Goal: Task Accomplishment & Management: Use online tool/utility

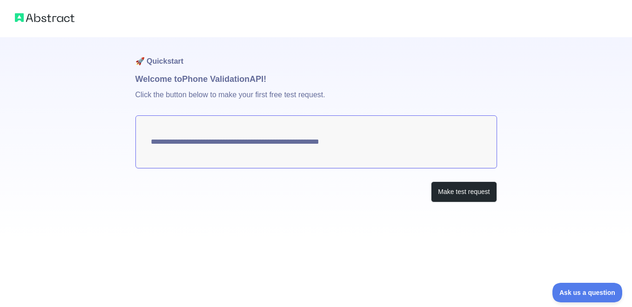
click at [334, 144] on textarea "**********" at bounding box center [316, 141] width 362 height 53
click at [243, 132] on textarea "**********" at bounding box center [316, 141] width 362 height 53
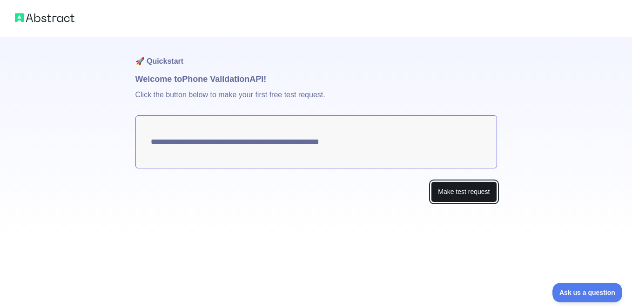
click at [456, 191] on button "Make test request" at bounding box center [464, 192] width 66 height 21
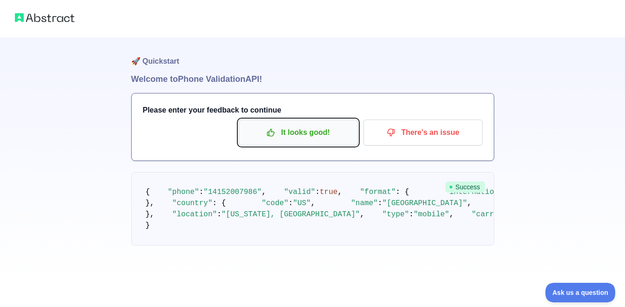
click at [287, 136] on p "It looks good!" at bounding box center [298, 133] width 105 height 16
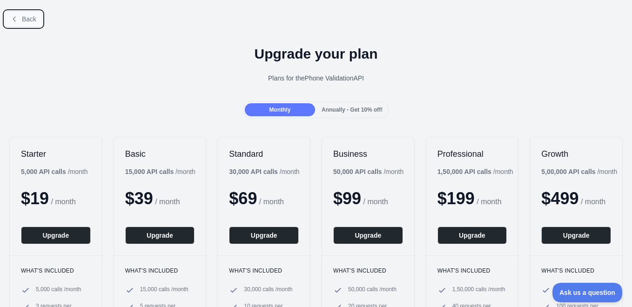
click at [22, 22] on span "Back" at bounding box center [29, 18] width 14 height 7
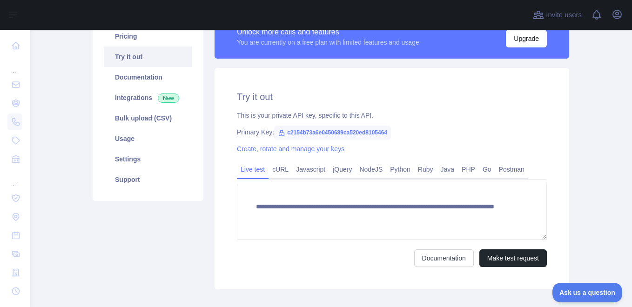
scroll to position [84, 0]
click at [277, 169] on link "cURL" at bounding box center [281, 169] width 24 height 15
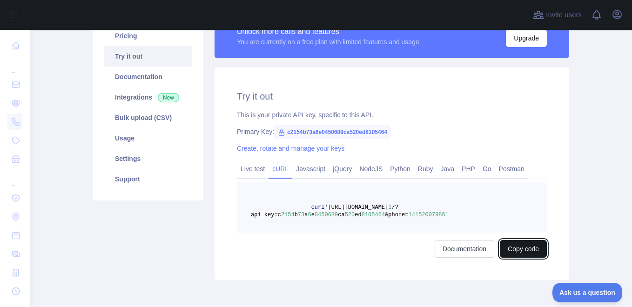
click at [525, 249] on button "Copy code" at bounding box center [523, 249] width 47 height 18
click at [441, 169] on link "Java" at bounding box center [447, 169] width 21 height 15
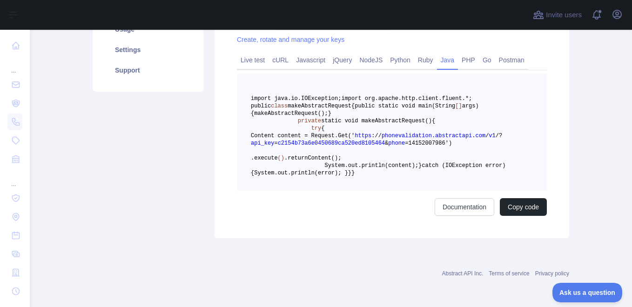
scroll to position [229, 0]
click at [513, 216] on button "Copy code" at bounding box center [523, 207] width 47 height 18
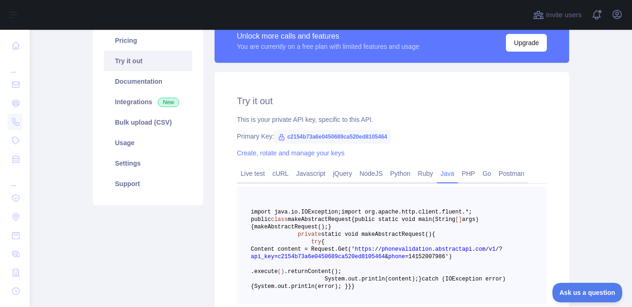
scroll to position [80, 0]
click at [123, 99] on link "Integrations New" at bounding box center [148, 101] width 88 height 20
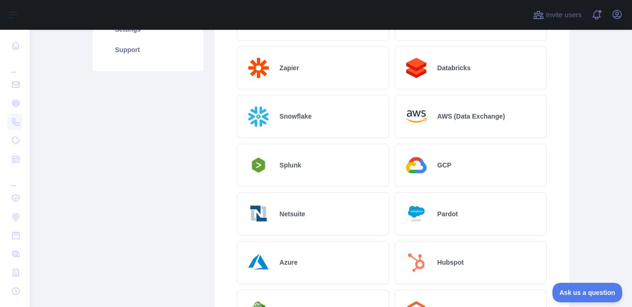
scroll to position [212, 0]
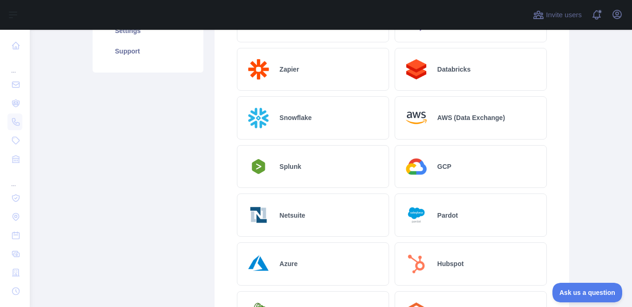
click at [455, 122] on h2 "AWS (Data Exchange)" at bounding box center [472, 117] width 68 height 9
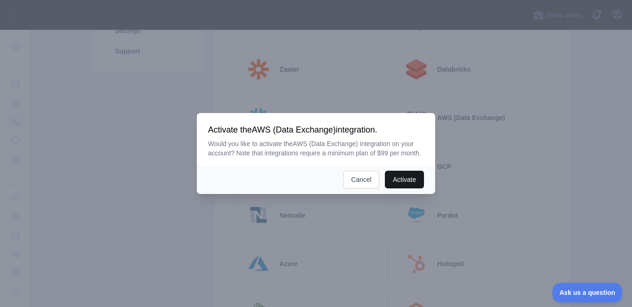
click at [400, 182] on button "Activate" at bounding box center [404, 180] width 39 height 18
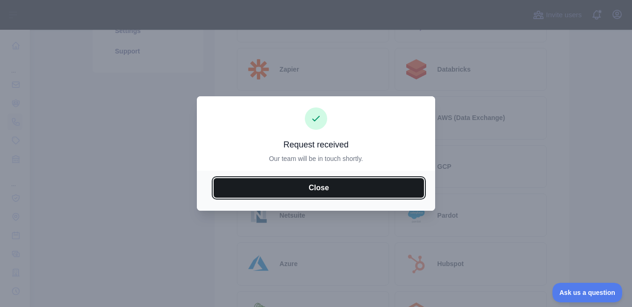
click at [317, 187] on button "Close" at bounding box center [319, 188] width 210 height 20
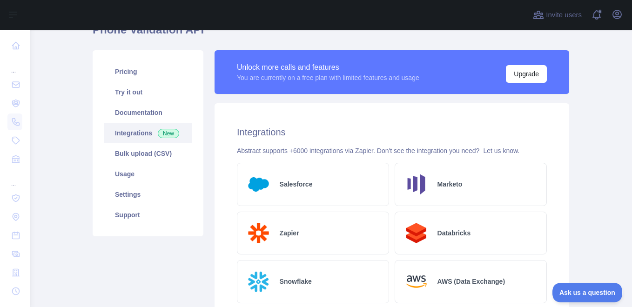
scroll to position [0, 0]
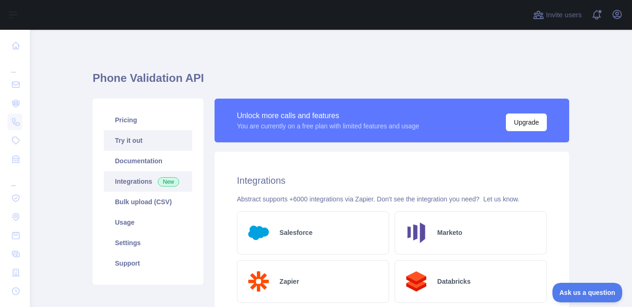
click at [129, 142] on link "Try it out" at bounding box center [148, 140] width 88 height 20
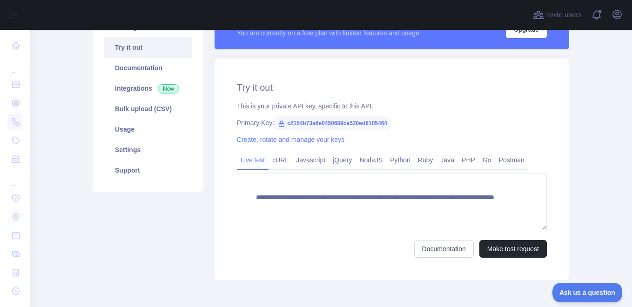
scroll to position [94, 0]
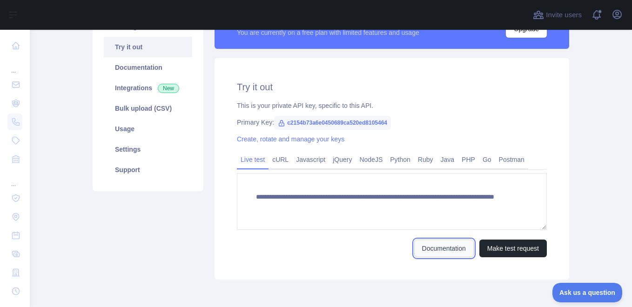
click at [436, 250] on link "Documentation" at bounding box center [444, 249] width 60 height 18
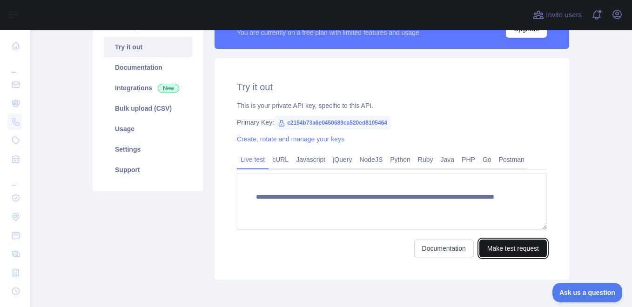
click at [492, 247] on button "Make test request" at bounding box center [513, 249] width 68 height 18
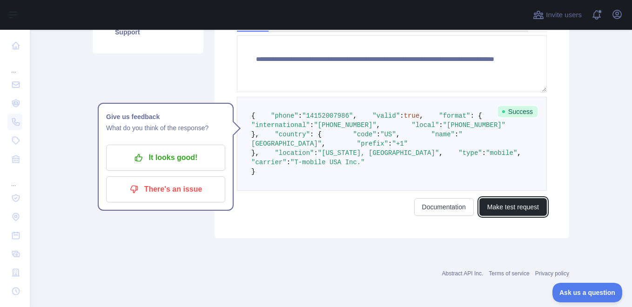
scroll to position [240, 0]
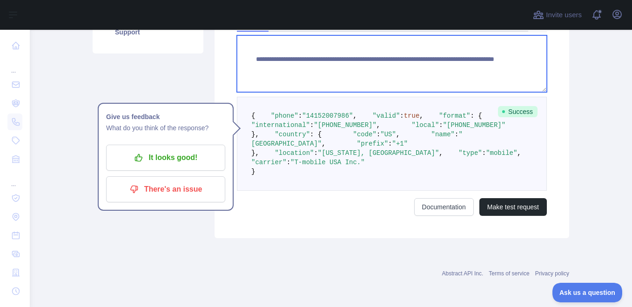
click at [425, 59] on textarea "**********" at bounding box center [392, 63] width 310 height 57
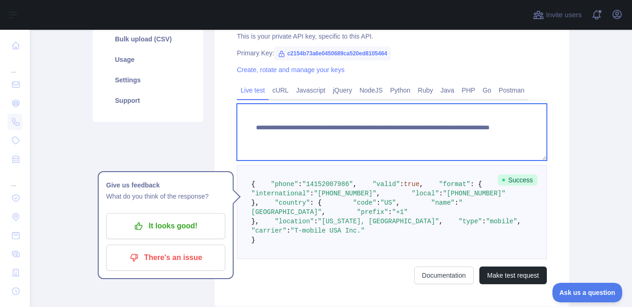
scroll to position [162, 0]
type textarea "**********"
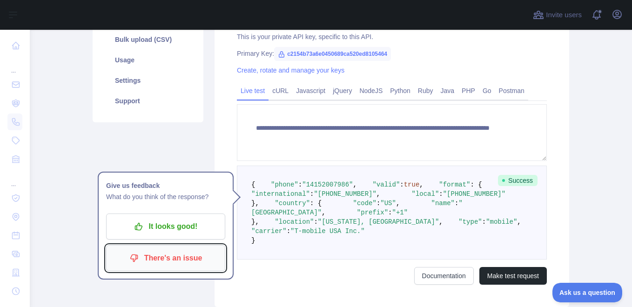
click at [156, 260] on p "There's an issue" at bounding box center [165, 258] width 105 height 16
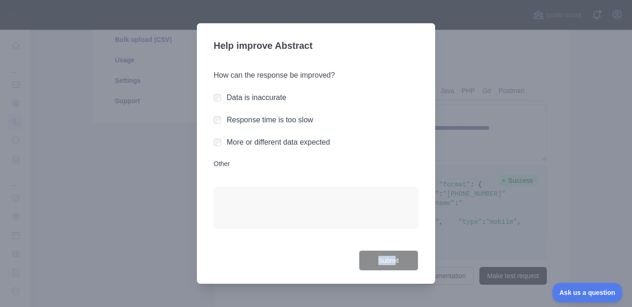
click at [397, 263] on div "Submit" at bounding box center [316, 260] width 205 height 21
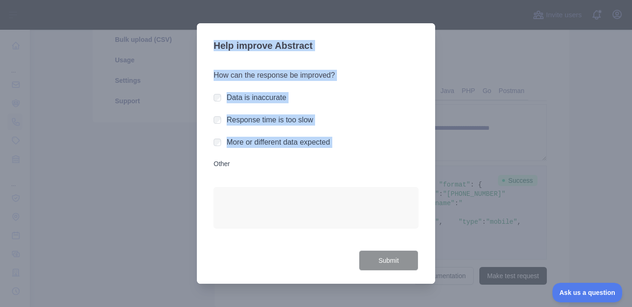
drag, startPoint x: 117, startPoint y: 142, endPoint x: 216, endPoint y: 167, distance: 101.5
click at [216, 167] on div "​ Help improve Abstract How can the response be improved? Data is inaccurate Re…" at bounding box center [316, 153] width 632 height 307
click at [216, 167] on label "Other" at bounding box center [316, 163] width 205 height 9
click at [216, 187] on textarea "Other" at bounding box center [316, 207] width 205 height 41
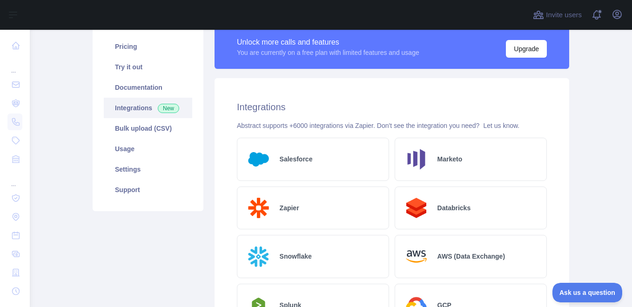
scroll to position [72, 0]
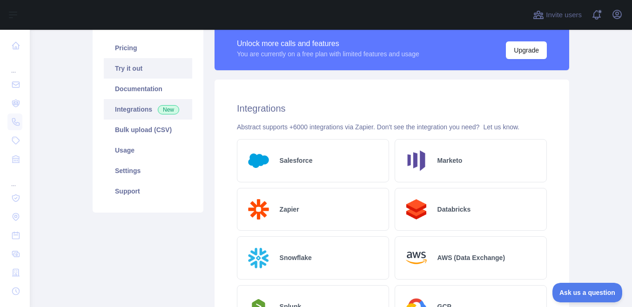
click at [148, 75] on link "Try it out" at bounding box center [148, 68] width 88 height 20
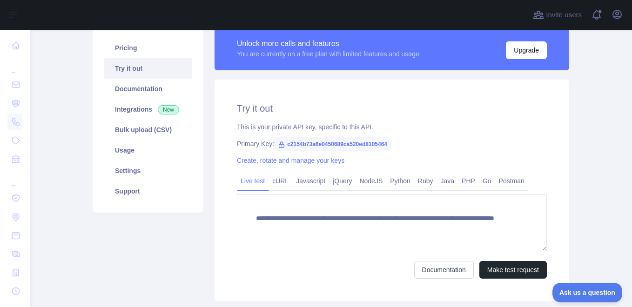
click at [144, 71] on link "Try it out" at bounding box center [148, 68] width 88 height 20
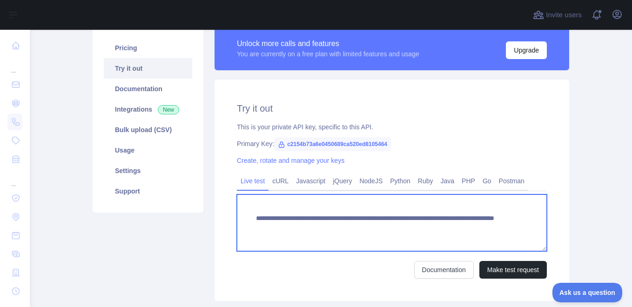
click at [439, 230] on textarea "**********" at bounding box center [392, 223] width 310 height 57
type textarea "**********"
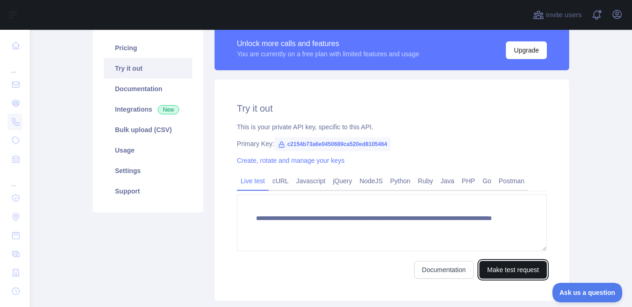
click at [492, 267] on button "Make test request" at bounding box center [513, 270] width 68 height 18
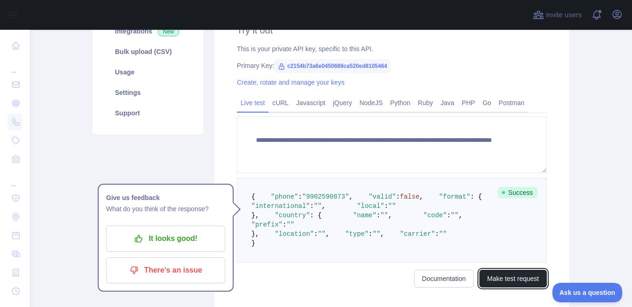
scroll to position [151, 0]
click at [194, 138] on div "Pricing Try it out Documentation Integrations New Bulk upload (CSV) Usage Setti…" at bounding box center [148, 128] width 122 height 362
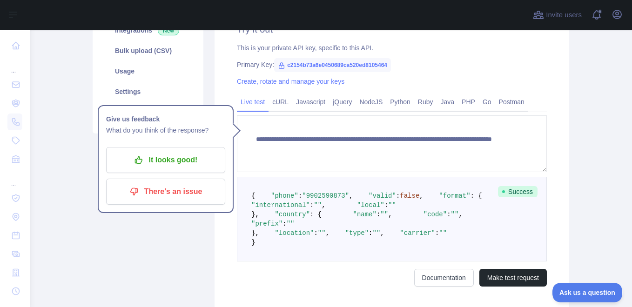
scroll to position [0, 0]
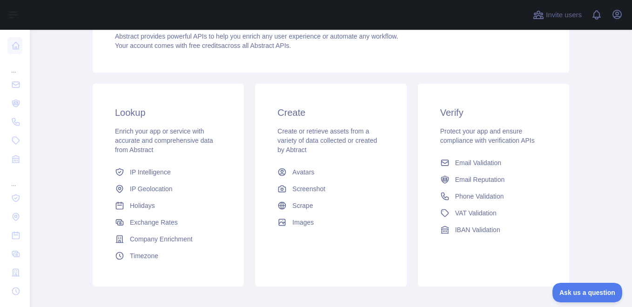
scroll to position [109, 0]
click at [473, 197] on span "Phone Validation" at bounding box center [479, 195] width 49 height 9
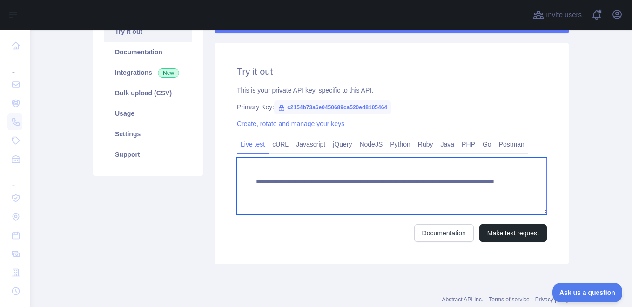
click at [457, 187] on textarea "**********" at bounding box center [392, 186] width 310 height 57
type textarea "**********"
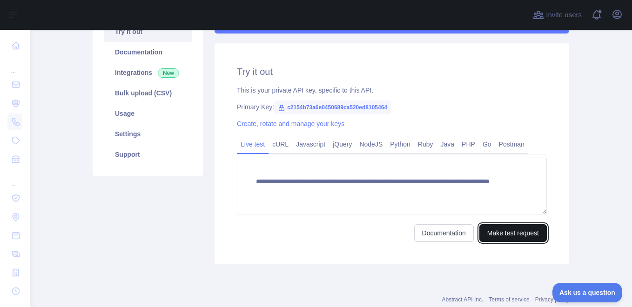
click at [507, 238] on button "Make test request" at bounding box center [513, 233] width 68 height 18
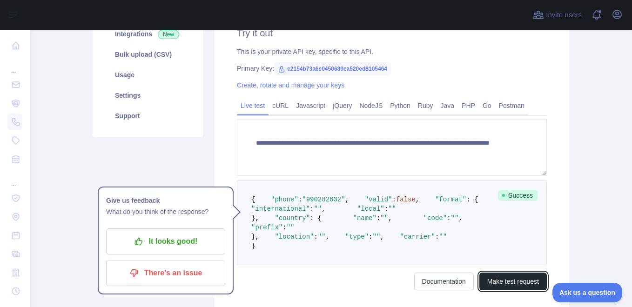
scroll to position [156, 0]
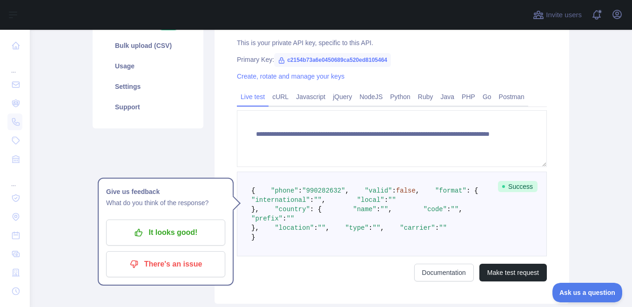
click at [190, 148] on div "Pricing Try it out Documentation Integrations New Bulk upload (CSV) Usage Setti…" at bounding box center [148, 123] width 122 height 362
click at [444, 97] on link "Java" at bounding box center [447, 96] width 21 height 15
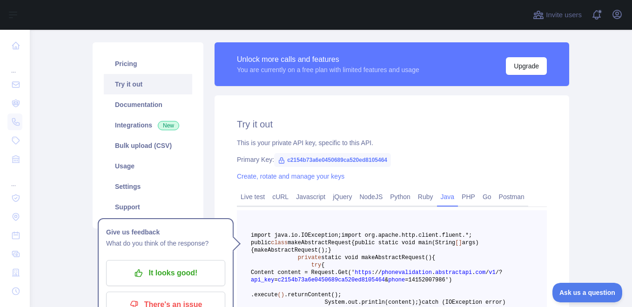
scroll to position [55, 0]
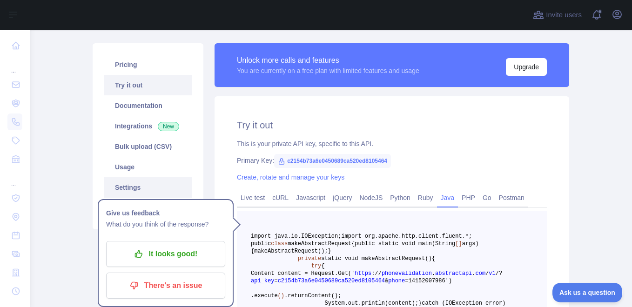
click at [124, 184] on link "Settings" at bounding box center [148, 187] width 88 height 20
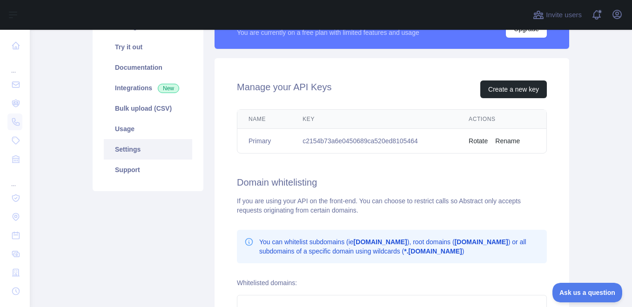
scroll to position [93, 0]
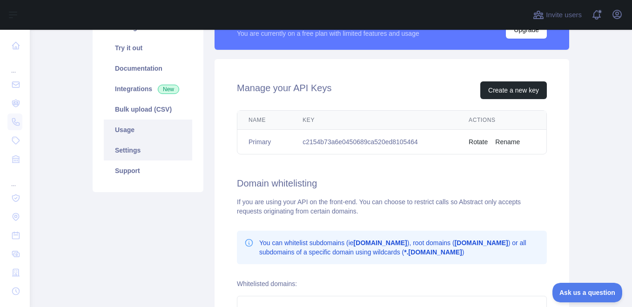
click at [124, 126] on link "Usage" at bounding box center [148, 130] width 88 height 20
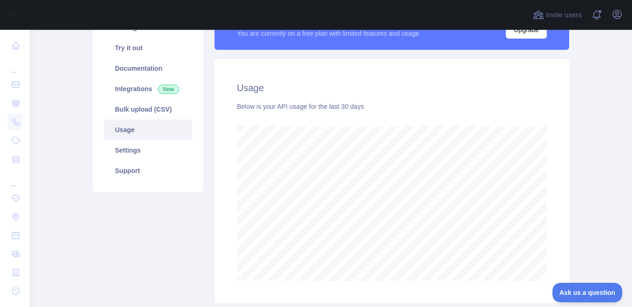
scroll to position [277, 595]
click at [150, 113] on link "Bulk upload (CSV)" at bounding box center [148, 109] width 88 height 20
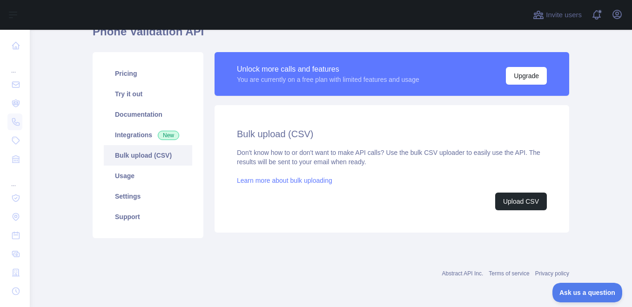
scroll to position [47, 0]
click at [130, 137] on link "Integrations New" at bounding box center [148, 135] width 88 height 20
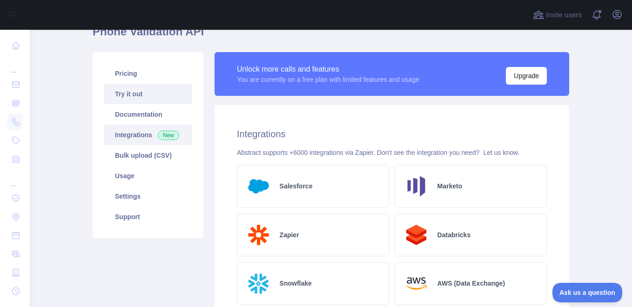
click at [122, 96] on link "Try it out" at bounding box center [148, 94] width 88 height 20
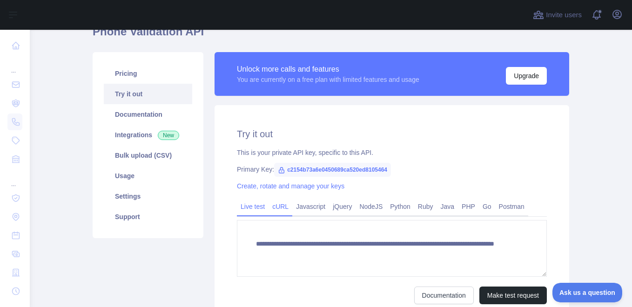
click at [276, 213] on link "cURL" at bounding box center [281, 206] width 24 height 15
